Goal: Task Accomplishment & Management: Manage account settings

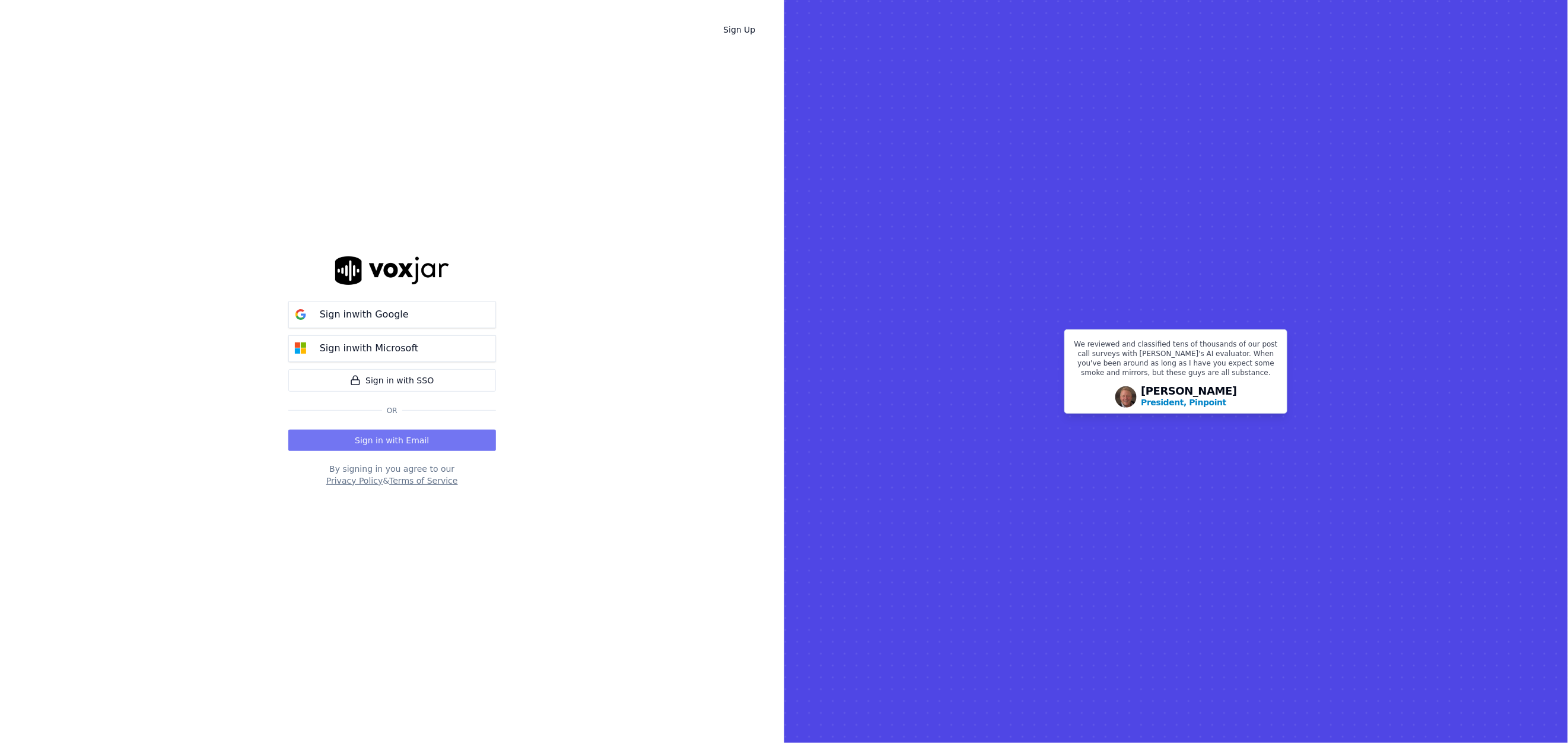
click at [396, 446] on button "Sign in with Email" at bounding box center [392, 440] width 208 height 21
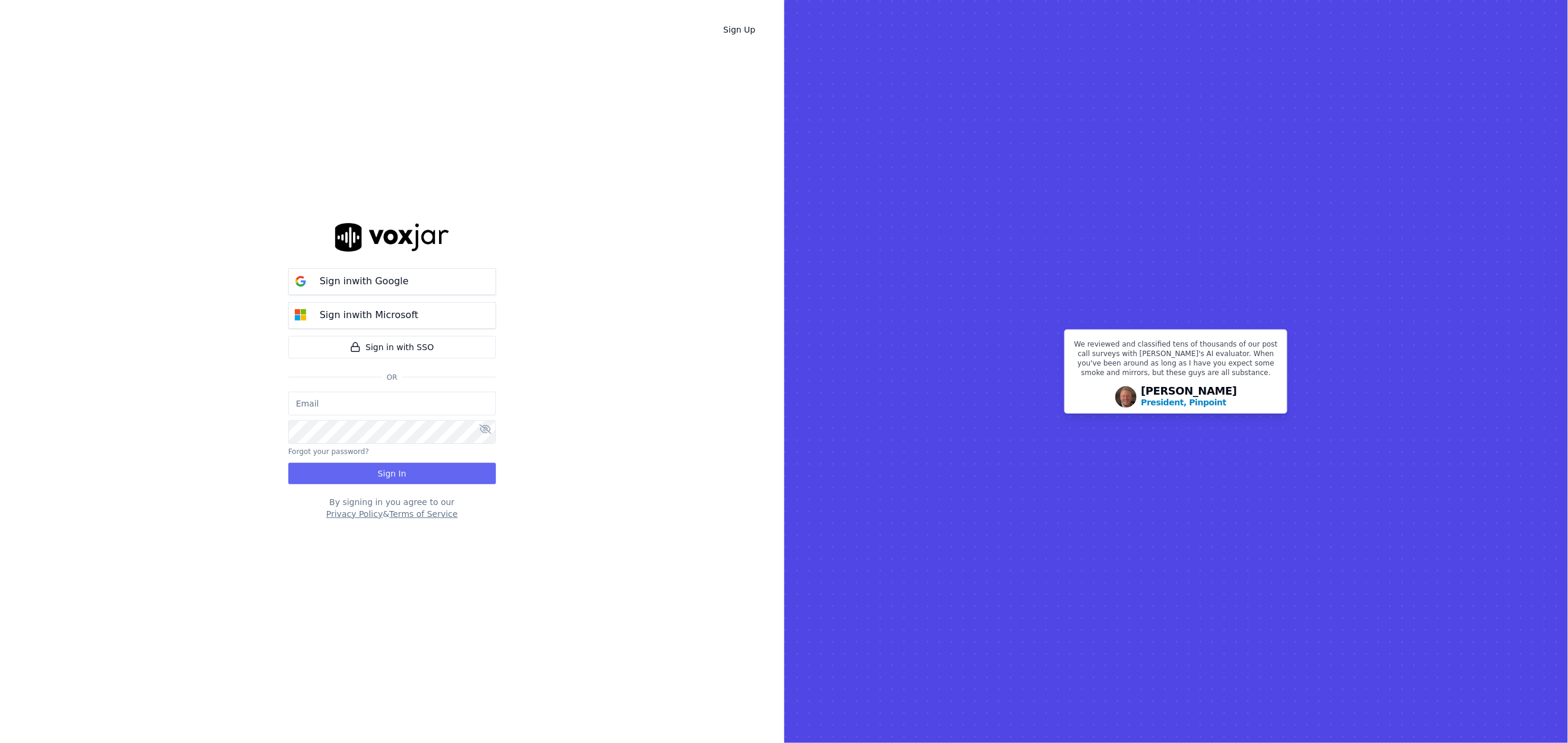
type input "[EMAIL_ADDRESS][DOMAIN_NAME]"
click at [413, 482] on button "Sign In" at bounding box center [392, 473] width 208 height 21
